Goal: Check status: Check status

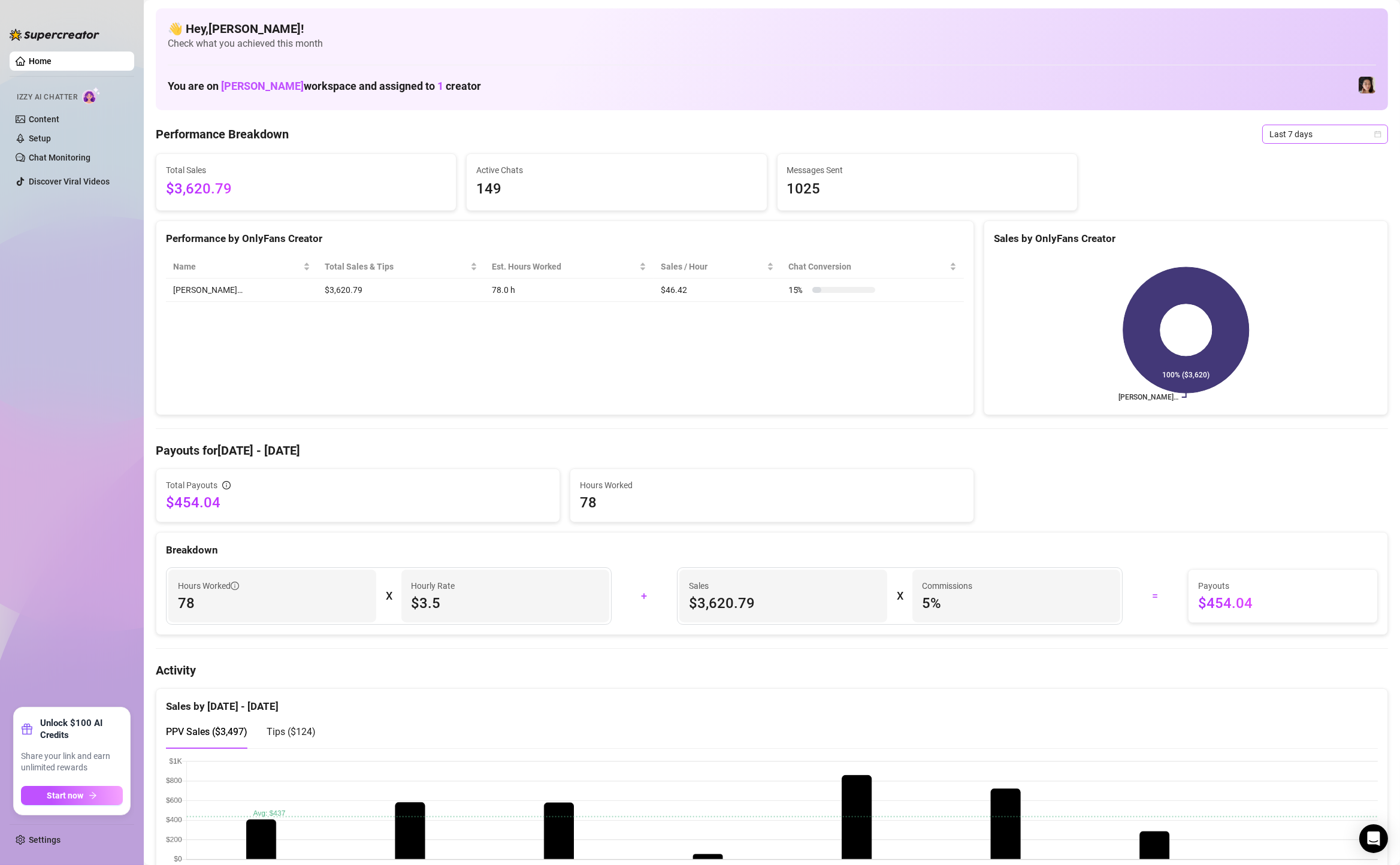
click at [1306, 134] on span "Last 7 days" at bounding box center [1324, 134] width 111 height 18
click at [1311, 138] on span "Last 7 days" at bounding box center [1324, 134] width 111 height 18
click at [1308, 236] on div "Custom date" at bounding box center [1325, 235] width 107 height 14
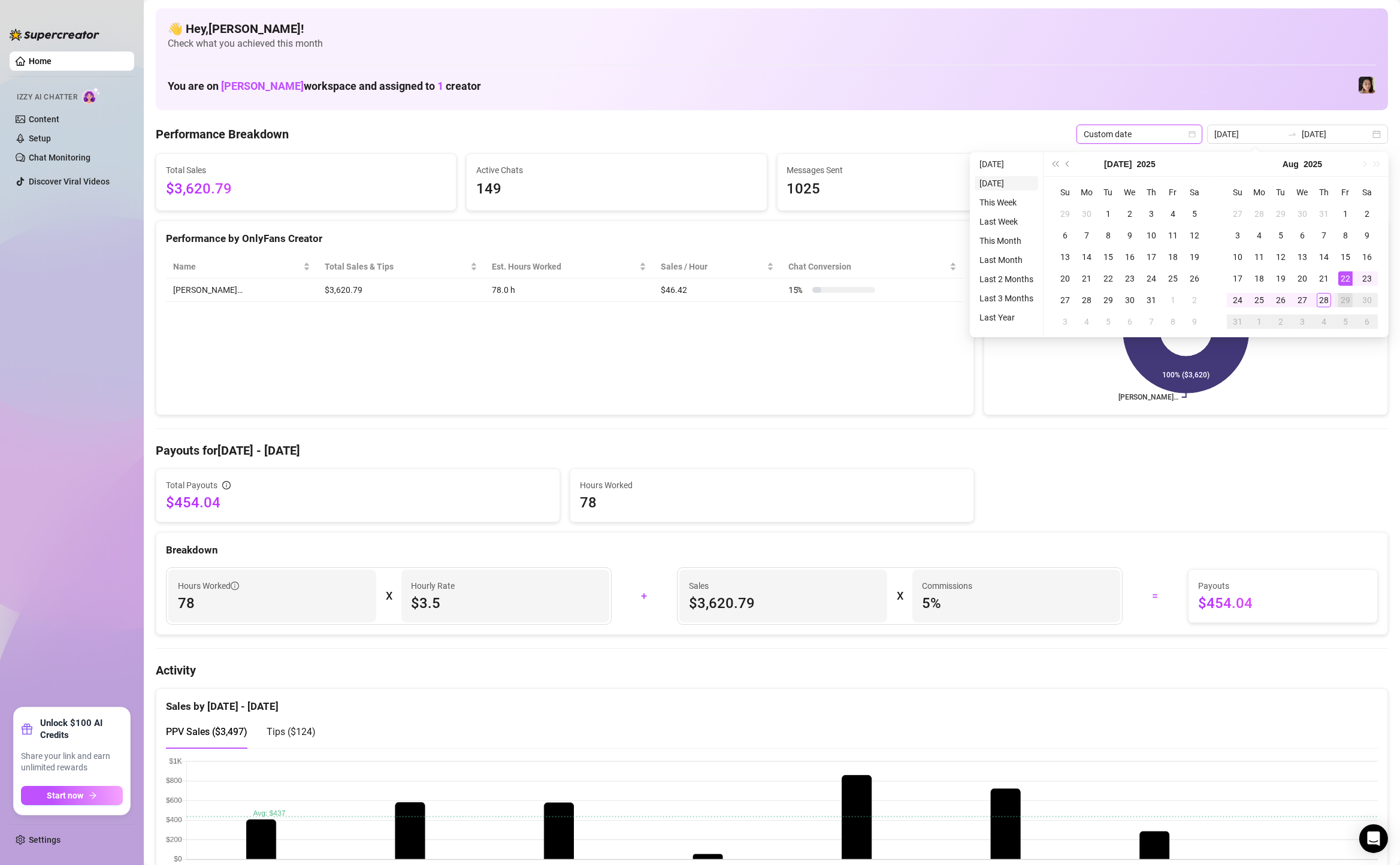
type input "2025-08-27"
type input "[DATE]"
click at [994, 162] on li "[DATE]" at bounding box center [1005, 164] width 64 height 14
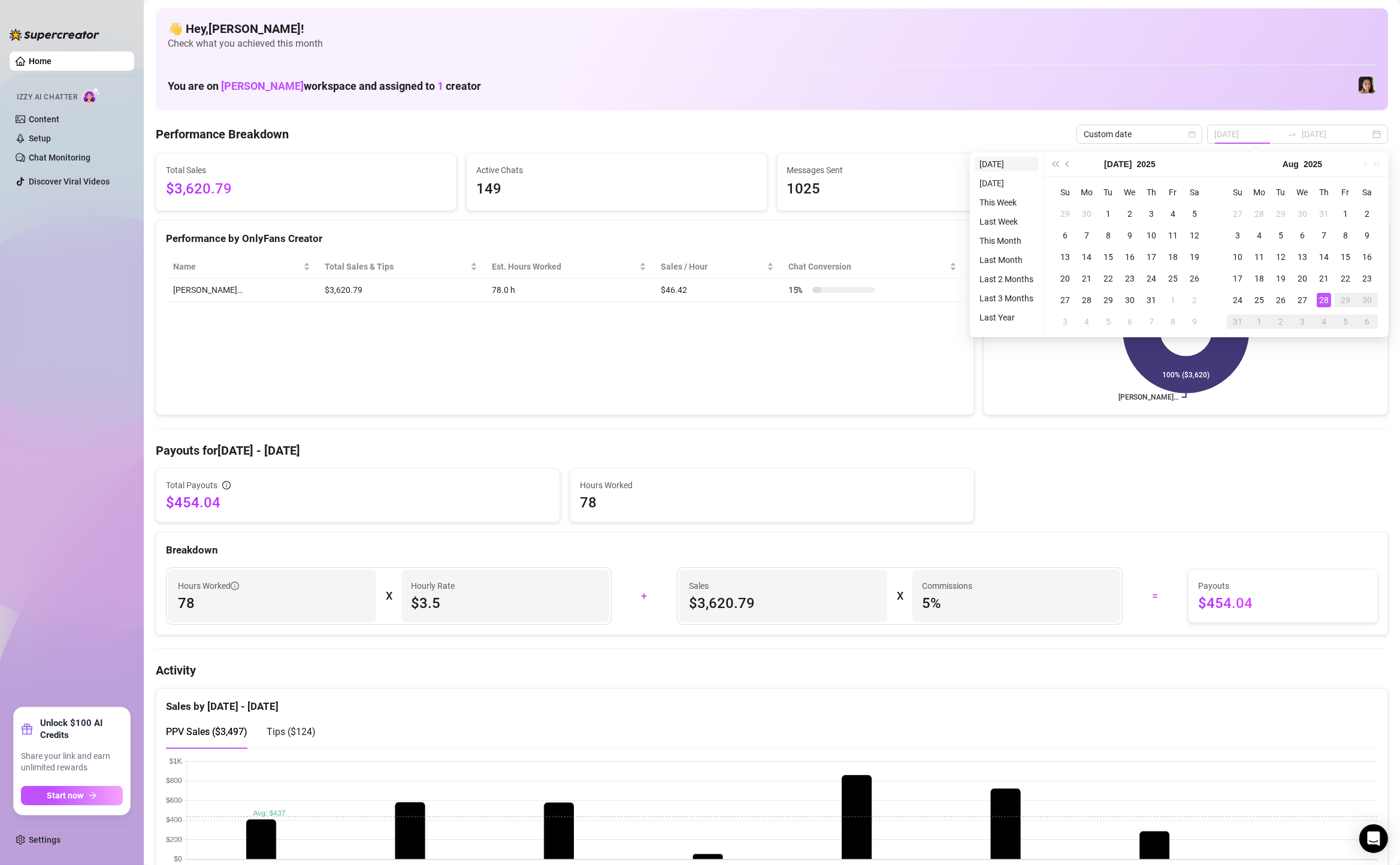
type input "[DATE]"
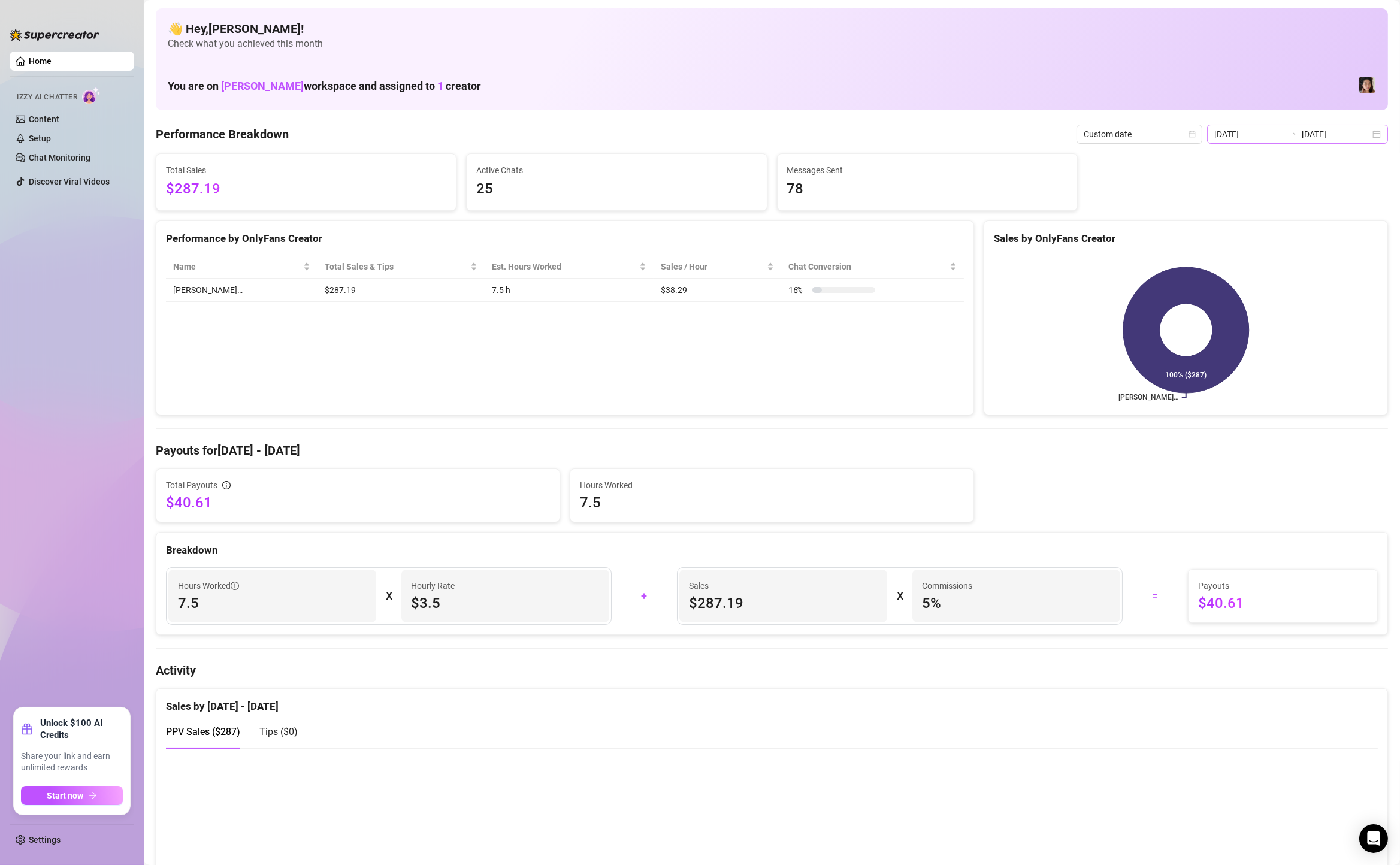
click at [1384, 126] on div "2025-08-28 2025-08-28" at bounding box center [1296, 134] width 181 height 20
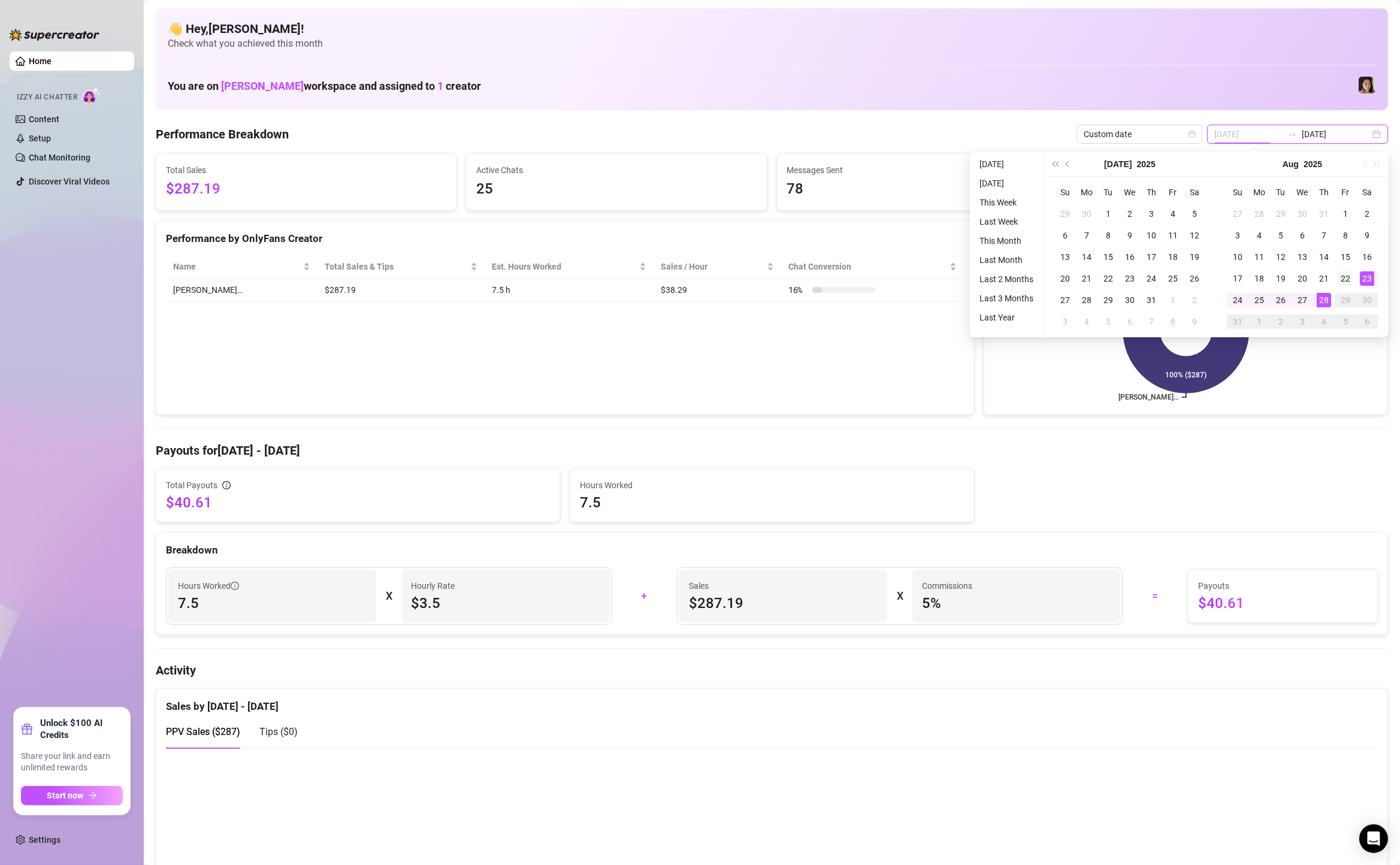
type input "[DATE]"
click at [1341, 278] on div "22" at bounding box center [1345, 278] width 14 height 14
type input "[DATE]"
click at [1325, 296] on div "28" at bounding box center [1323, 300] width 14 height 14
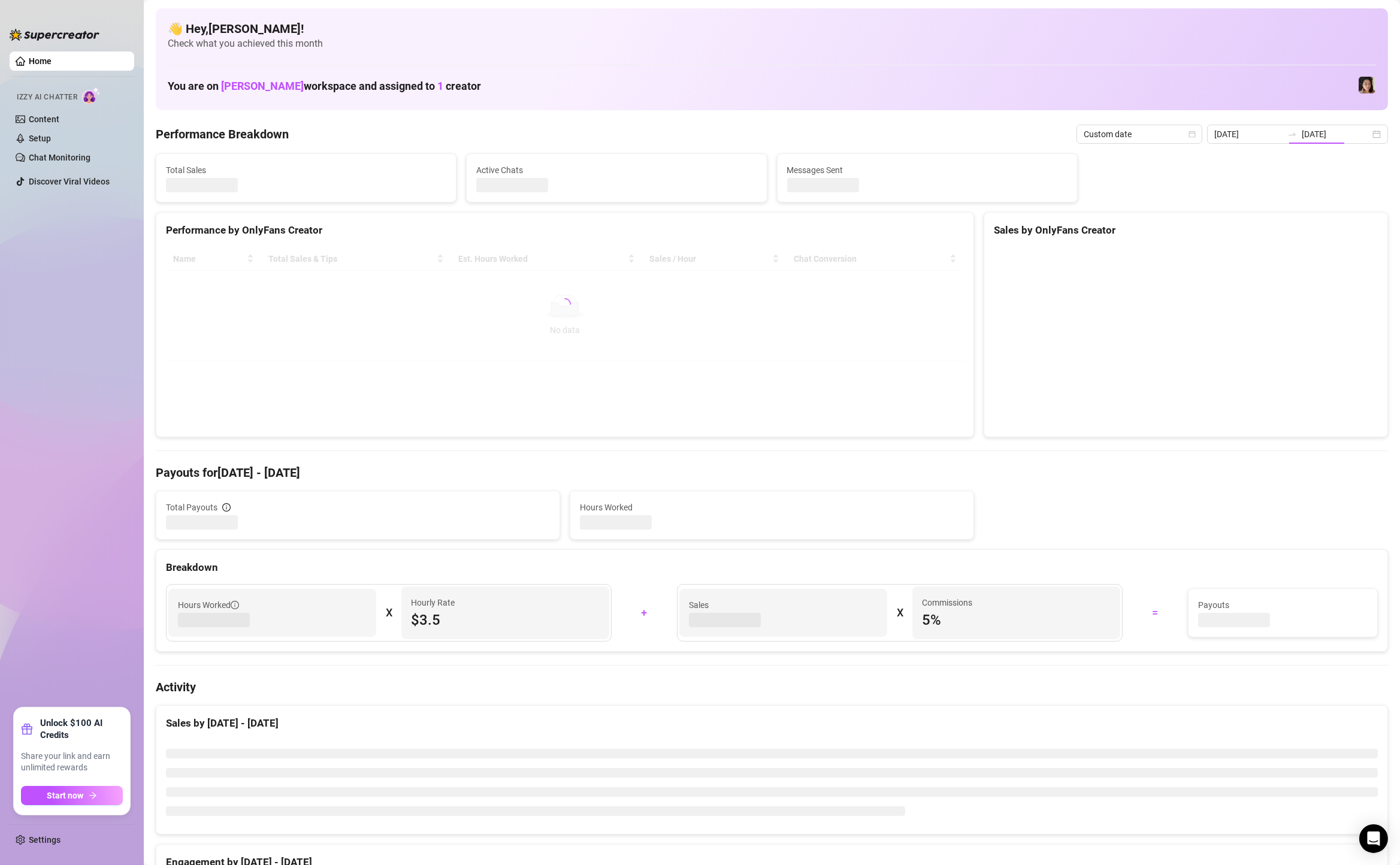
type input "[DATE]"
